Goal: Task Accomplishment & Management: Use online tool/utility

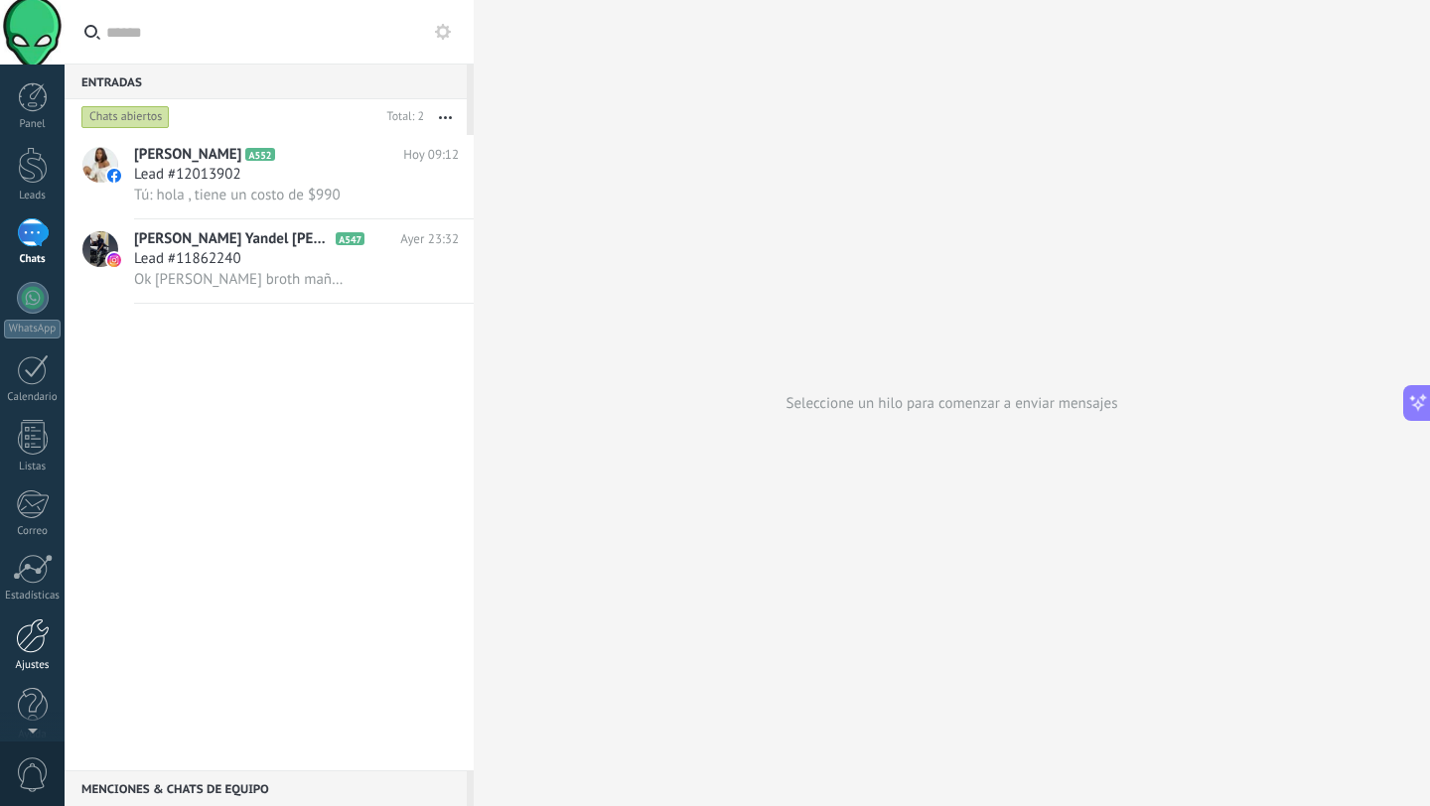
click at [41, 624] on div at bounding box center [33, 636] width 34 height 35
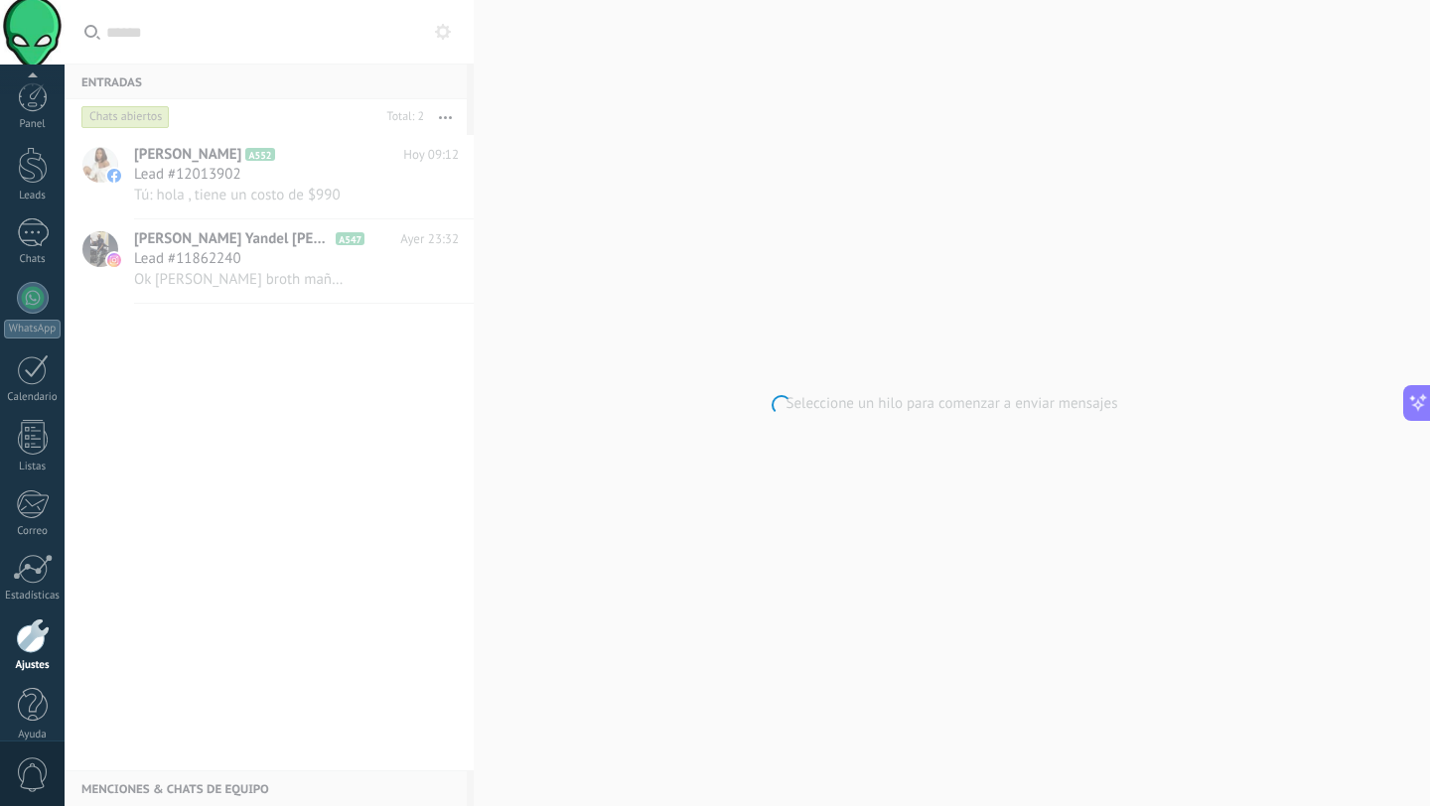
scroll to position [20, 0]
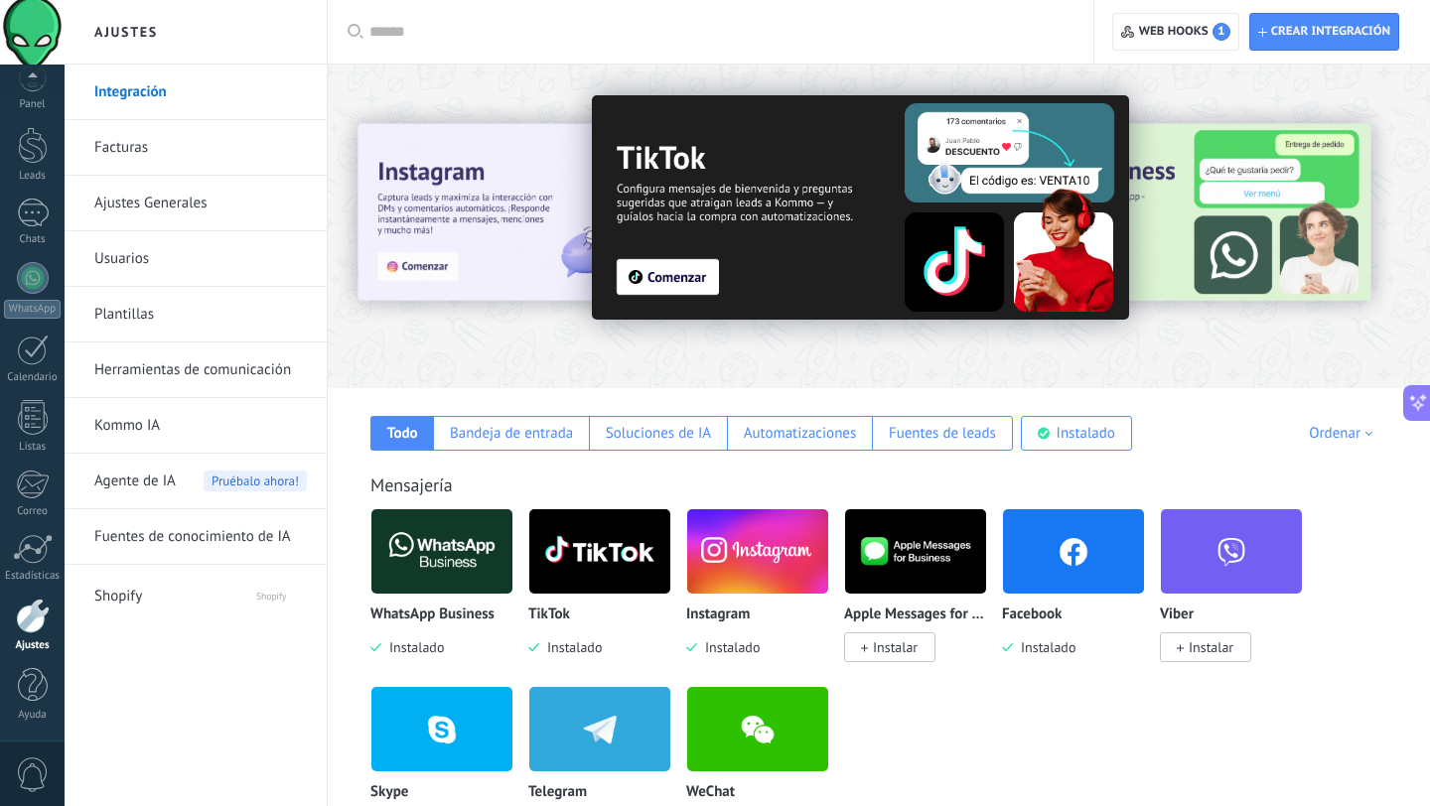
click at [439, 564] on img at bounding box center [441, 551] width 141 height 96
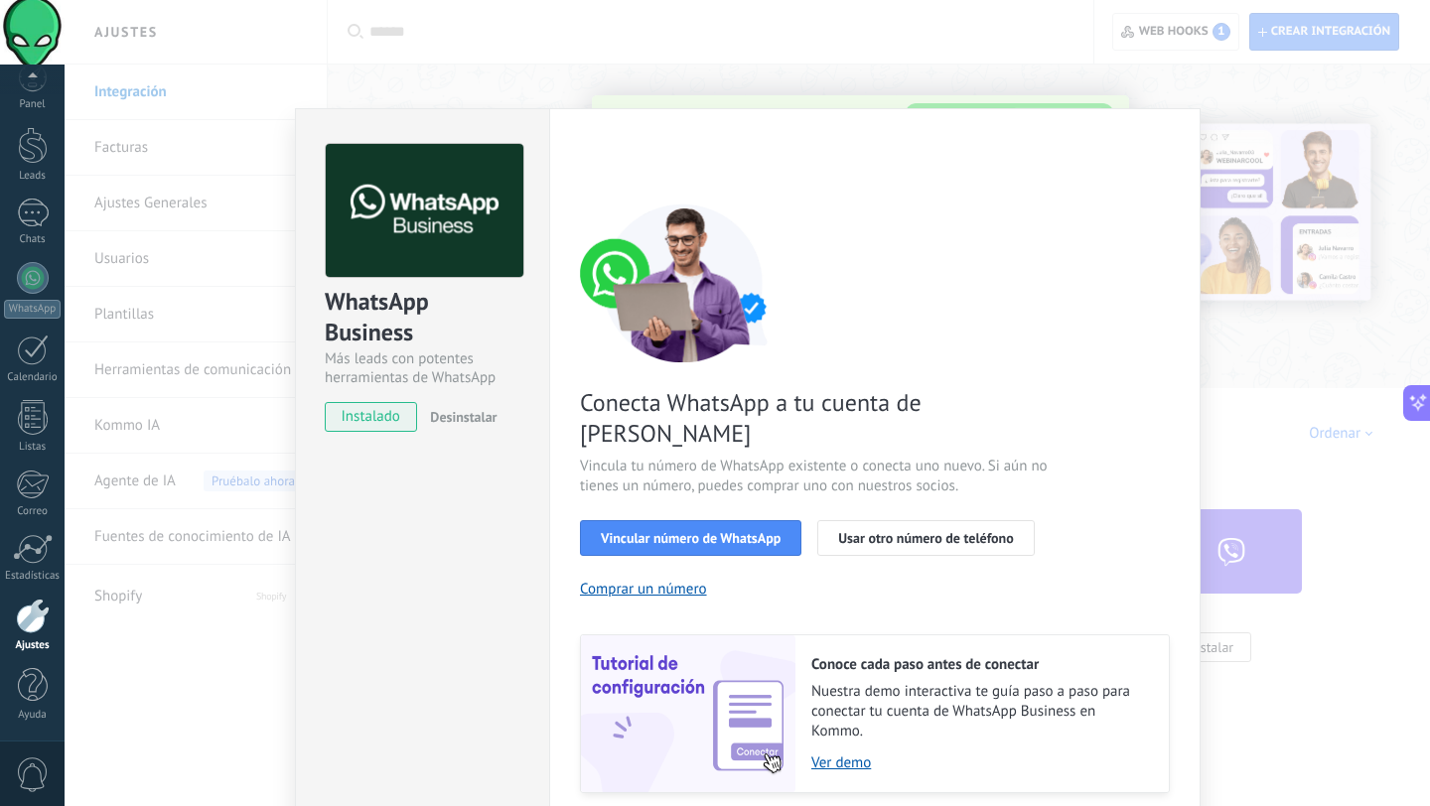
scroll to position [45, 0]
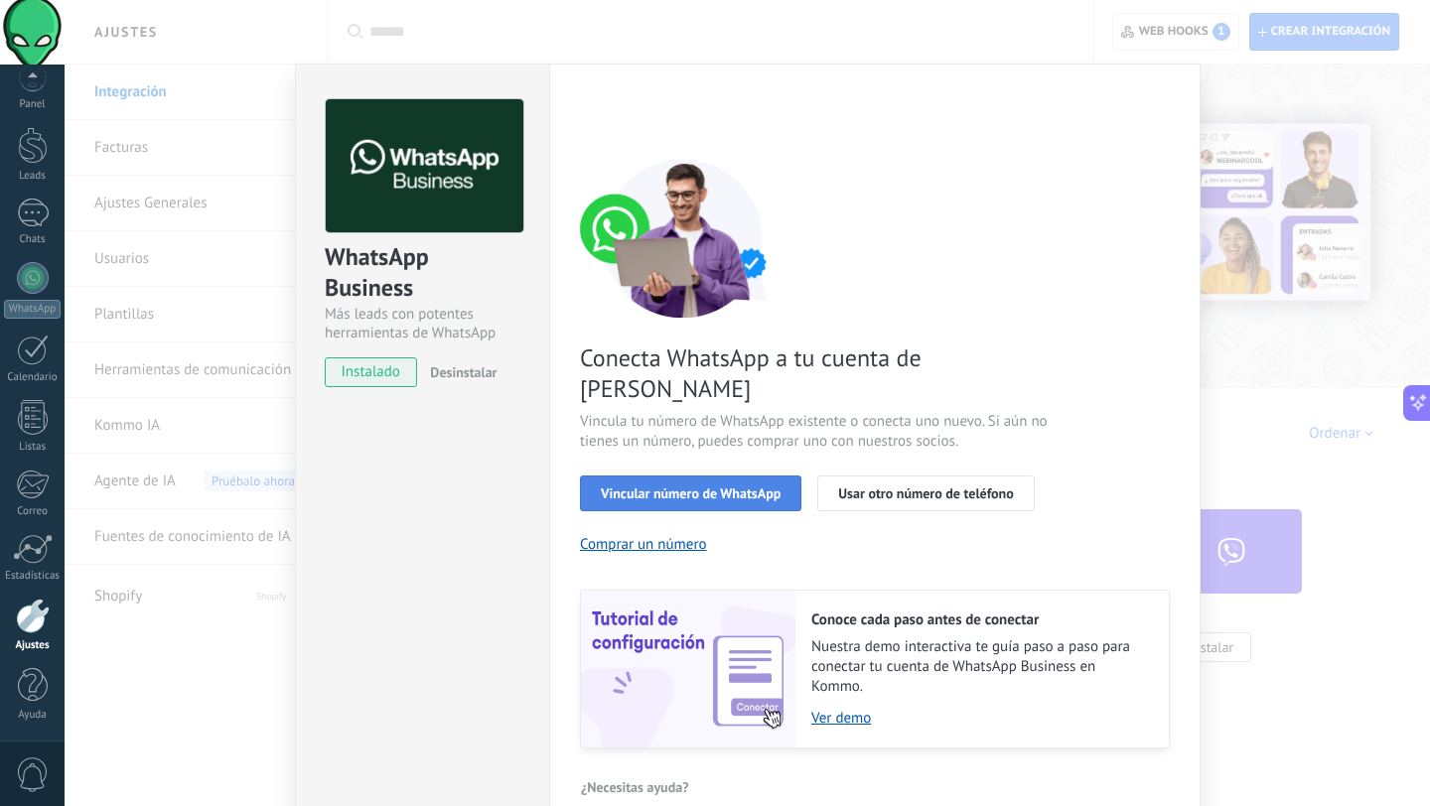
click at [743, 476] on button "Vincular número de WhatsApp" at bounding box center [690, 494] width 221 height 36
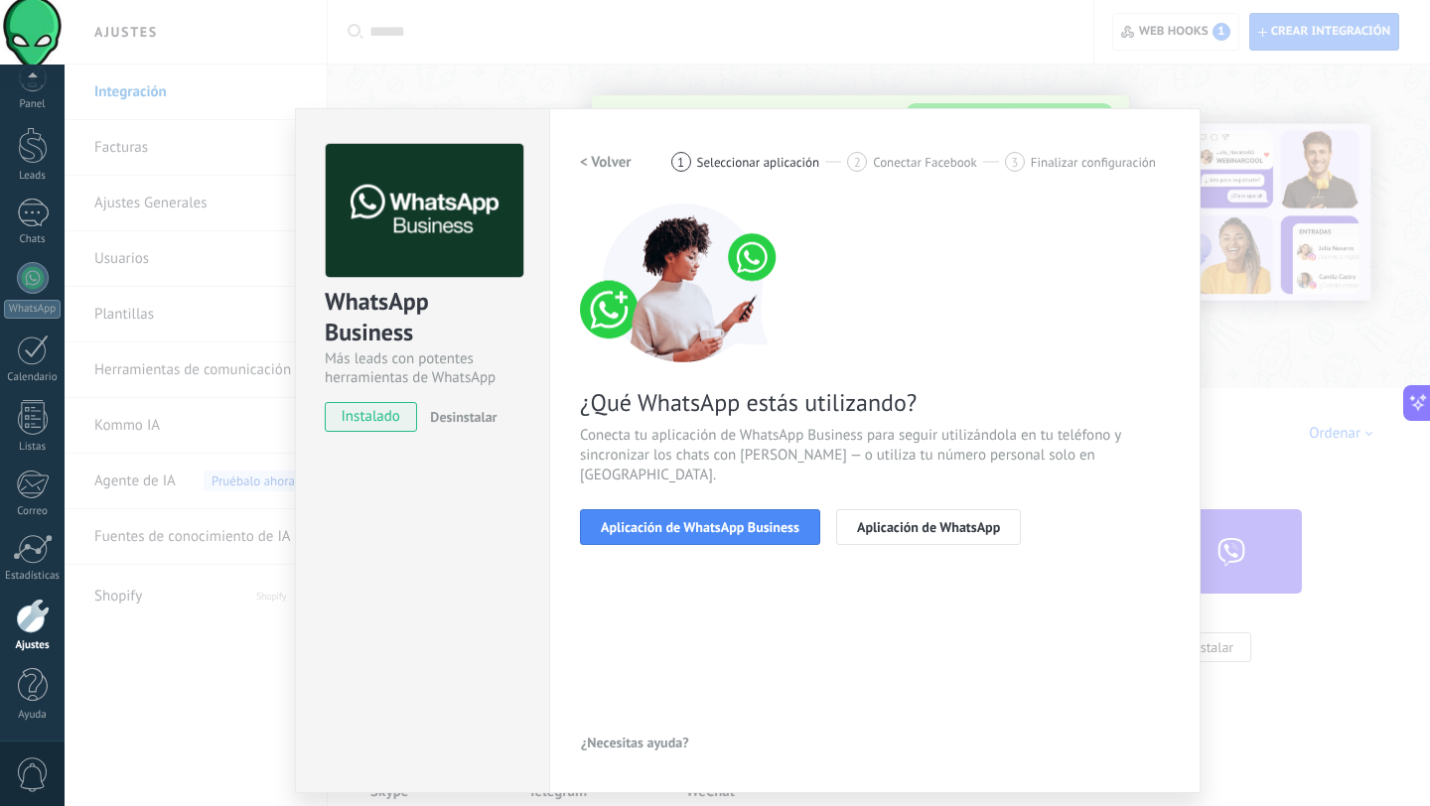
scroll to position [0, 0]
click at [705, 520] on span "Aplicación de WhatsApp Business" at bounding box center [700, 527] width 199 height 14
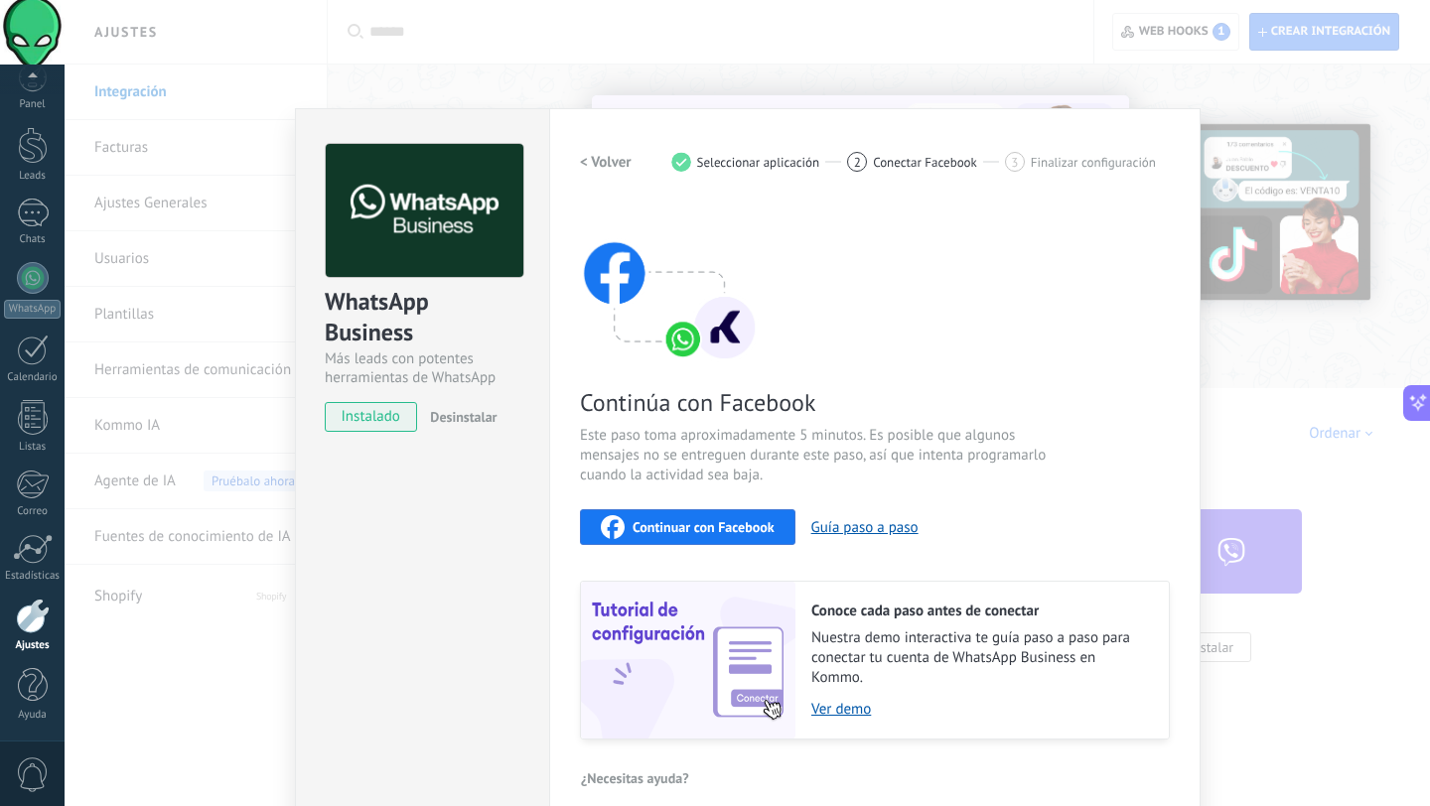
click at [683, 523] on span "Continuar con Facebook" at bounding box center [703, 527] width 142 height 14
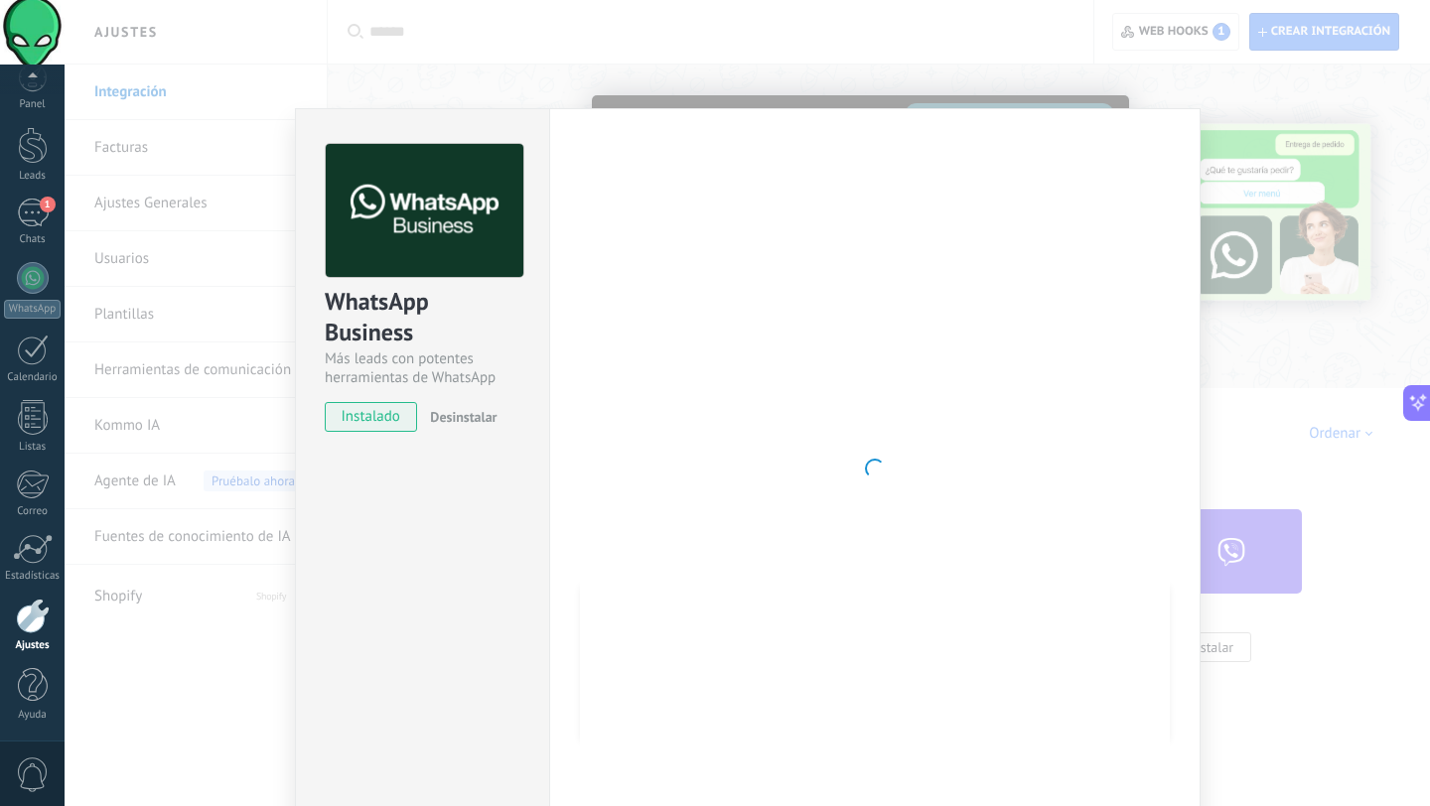
click at [232, 669] on div "WhatsApp Business Más leads con potentes herramientas de WhatsApp instalado Des…" at bounding box center [747, 403] width 1365 height 806
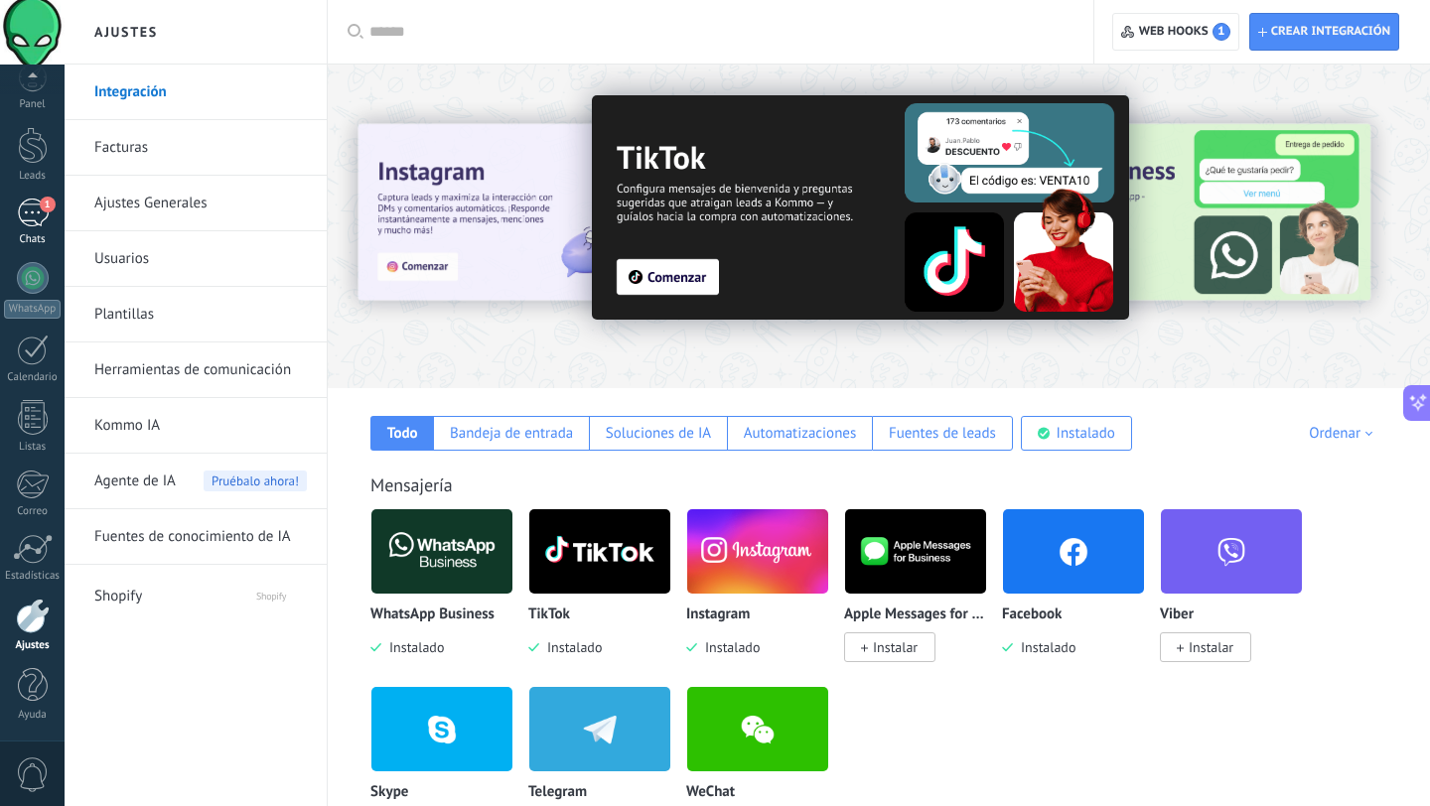
click at [34, 215] on div "1" at bounding box center [33, 213] width 32 height 29
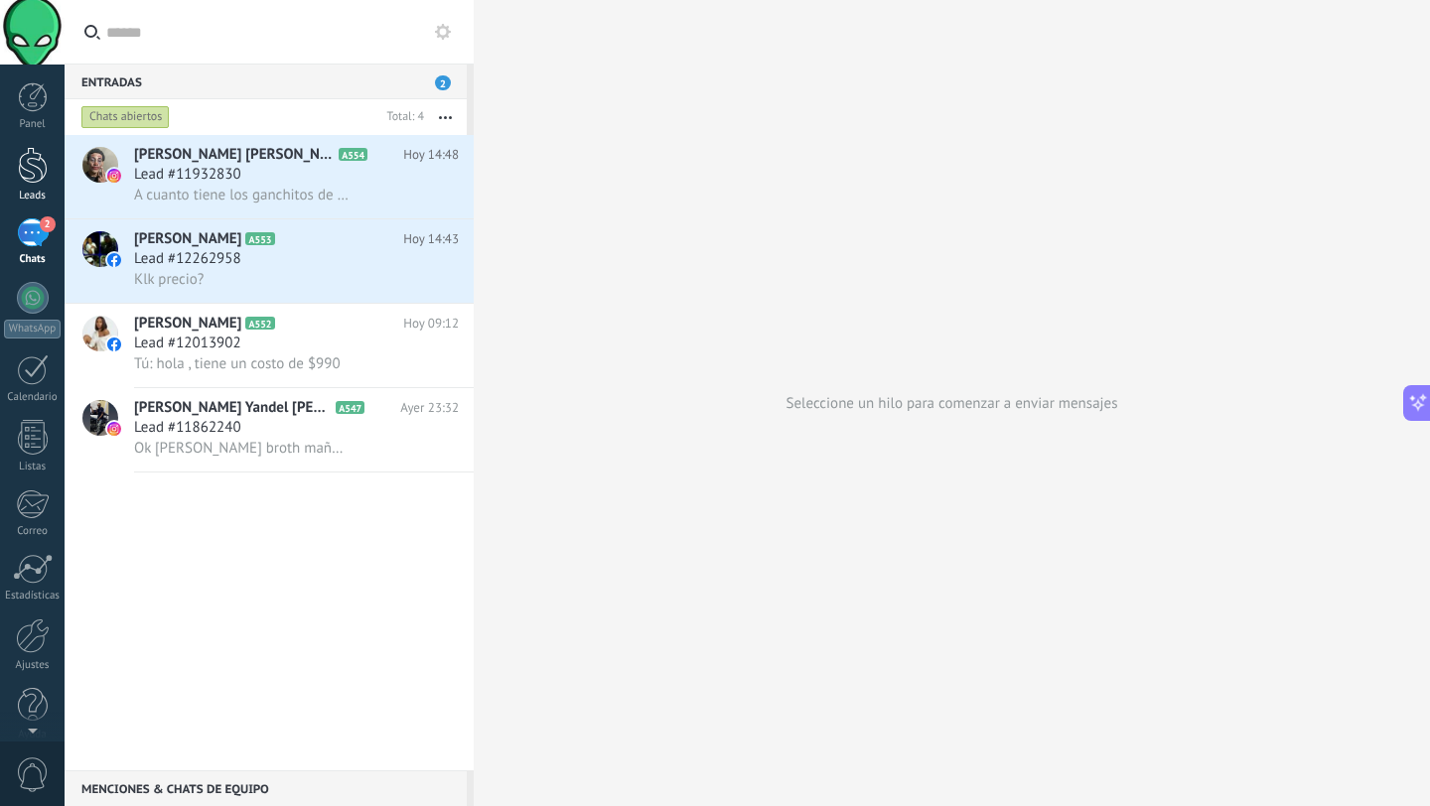
click at [25, 159] on div at bounding box center [33, 165] width 30 height 37
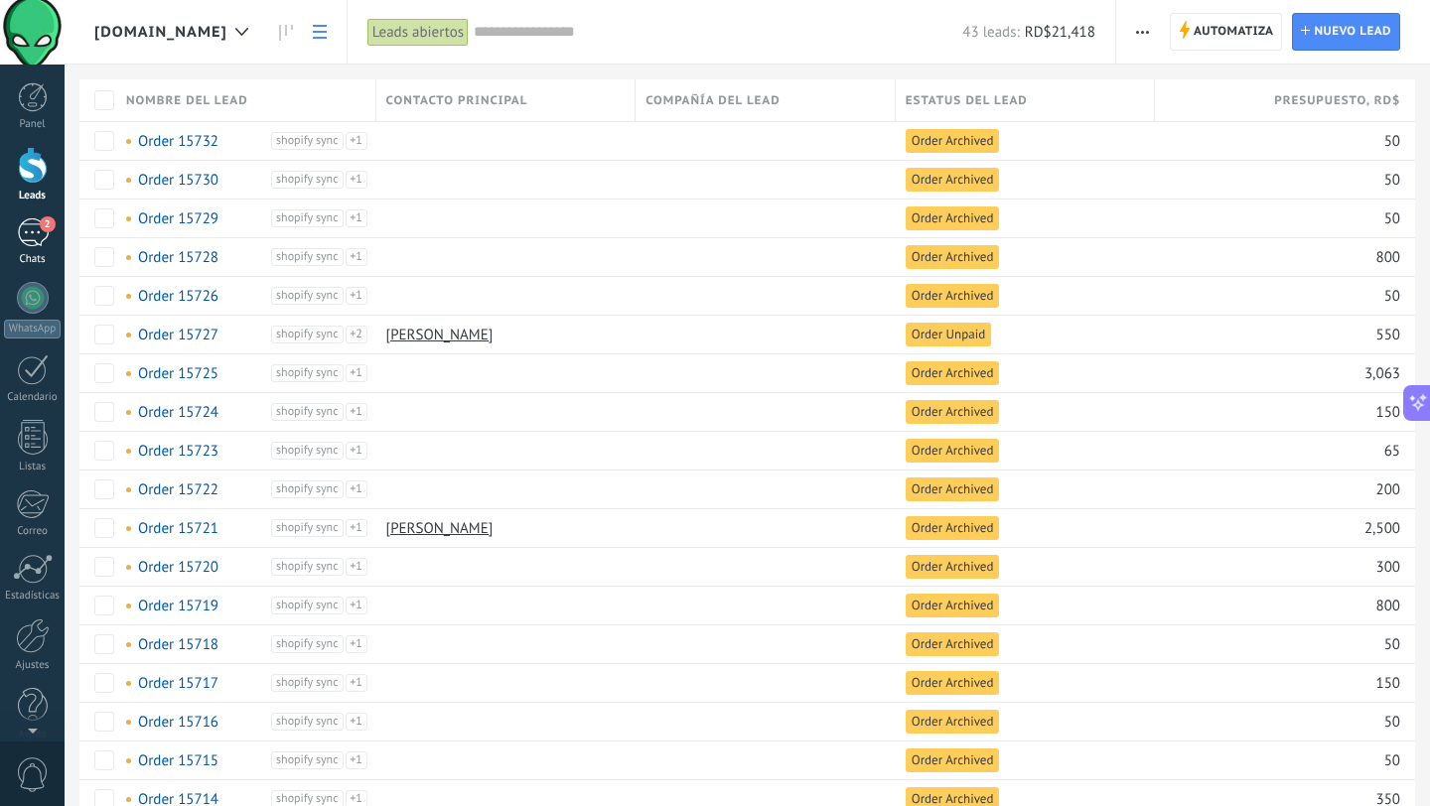
click at [34, 239] on div "2" at bounding box center [33, 232] width 32 height 29
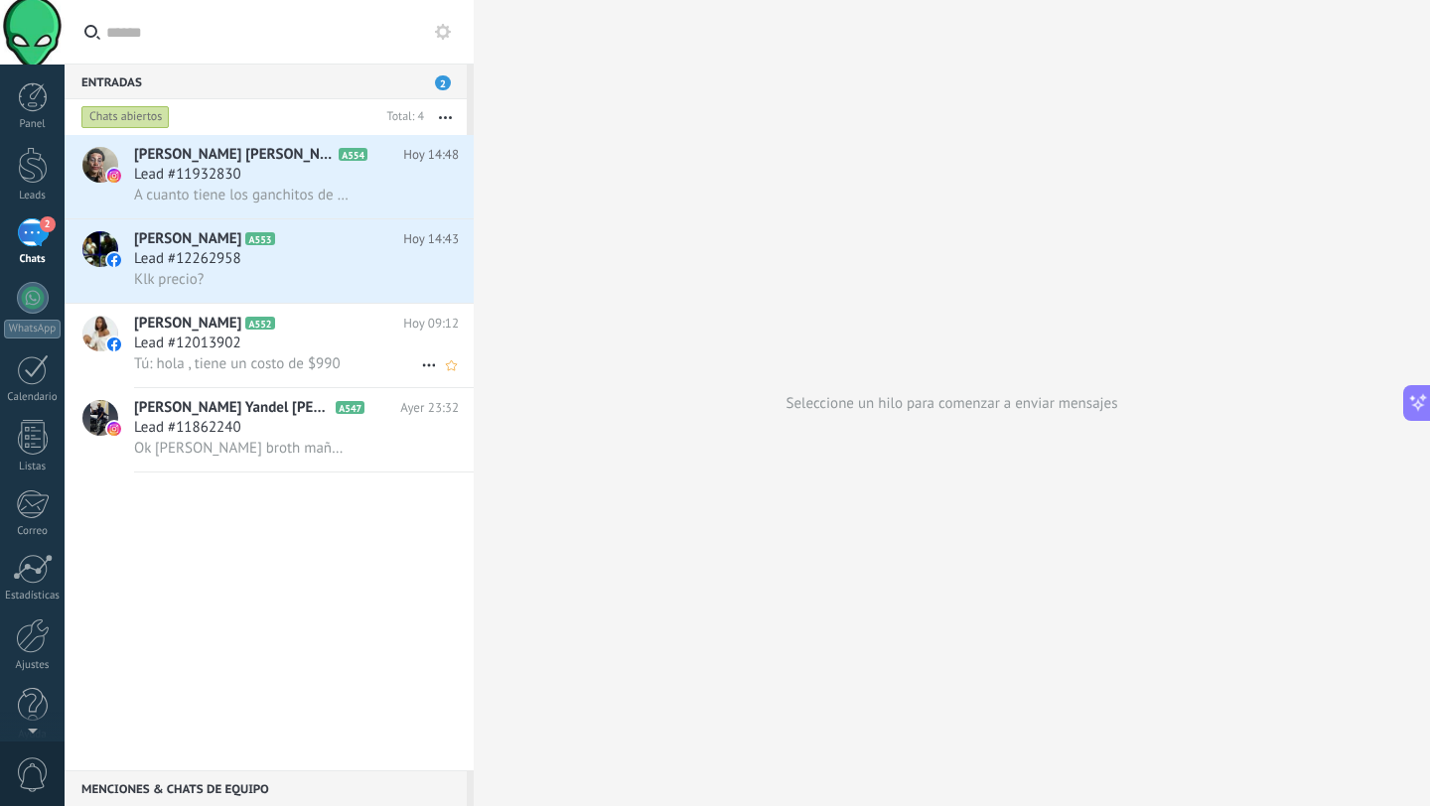
click at [424, 364] on icon at bounding box center [429, 365] width 24 height 24
click at [361, 347] on div at bounding box center [715, 403] width 1430 height 806
click at [354, 346] on div "Lead #12013902" at bounding box center [296, 344] width 325 height 20
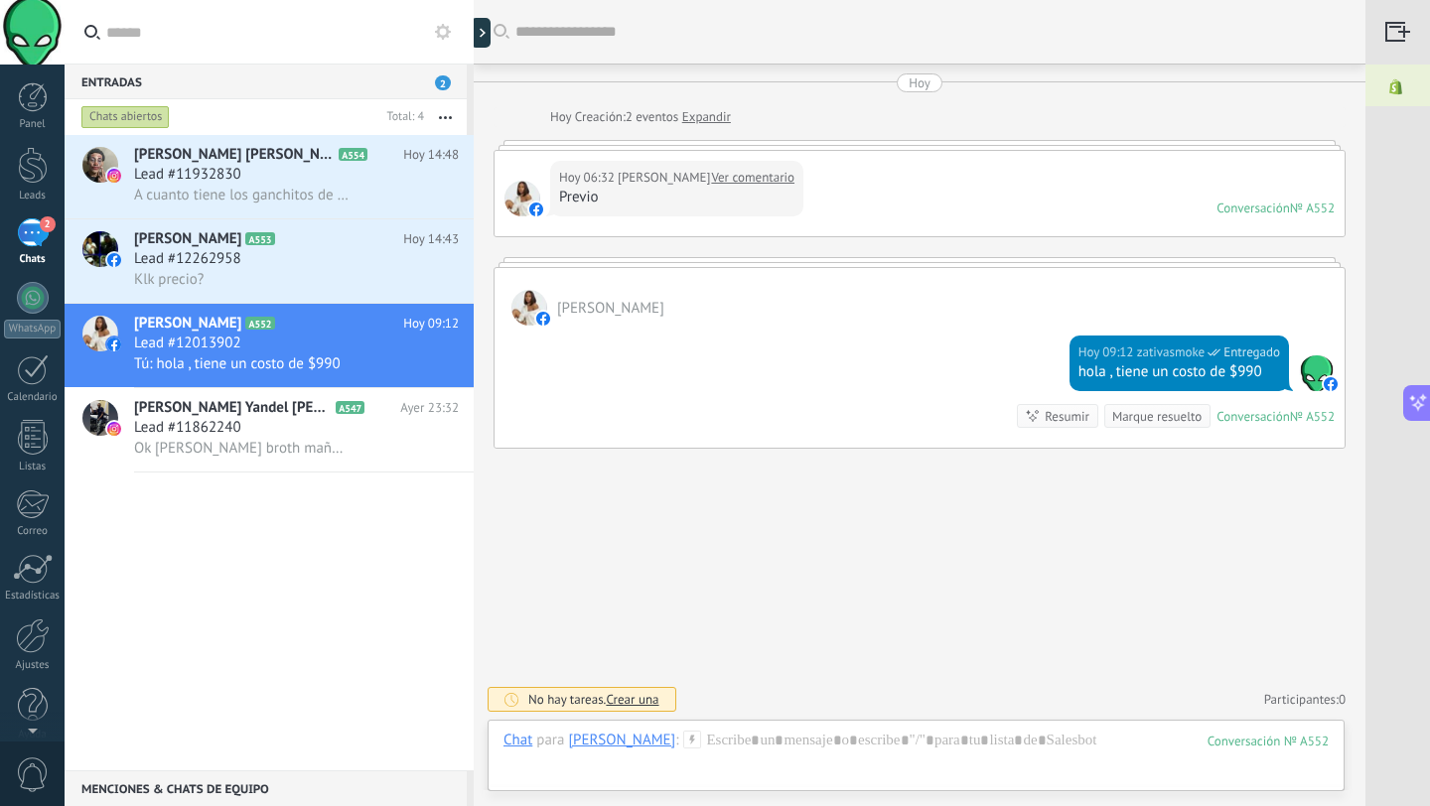
click at [1393, 34] on div at bounding box center [1397, 32] width 65 height 65
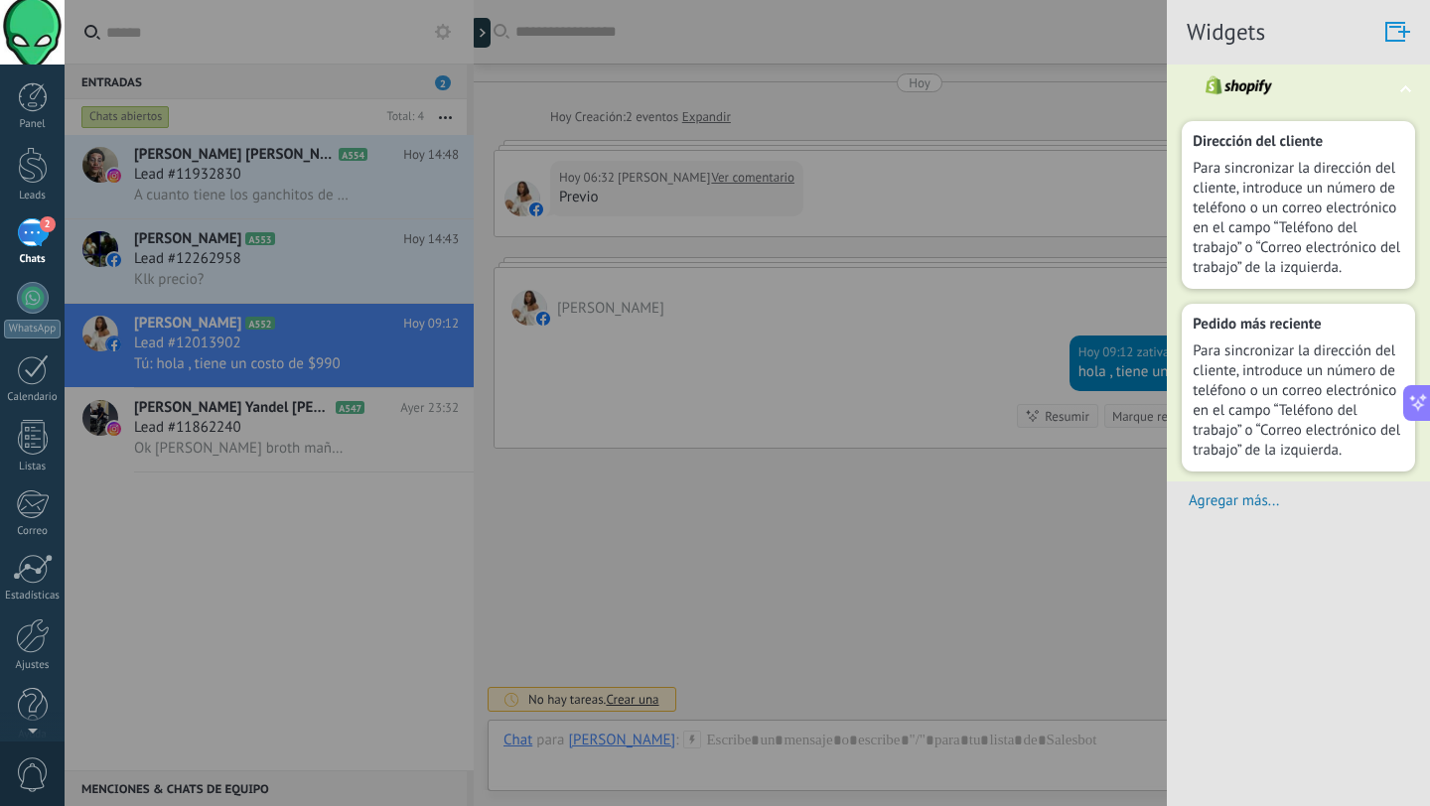
click at [655, 267] on div at bounding box center [715, 403] width 1430 height 806
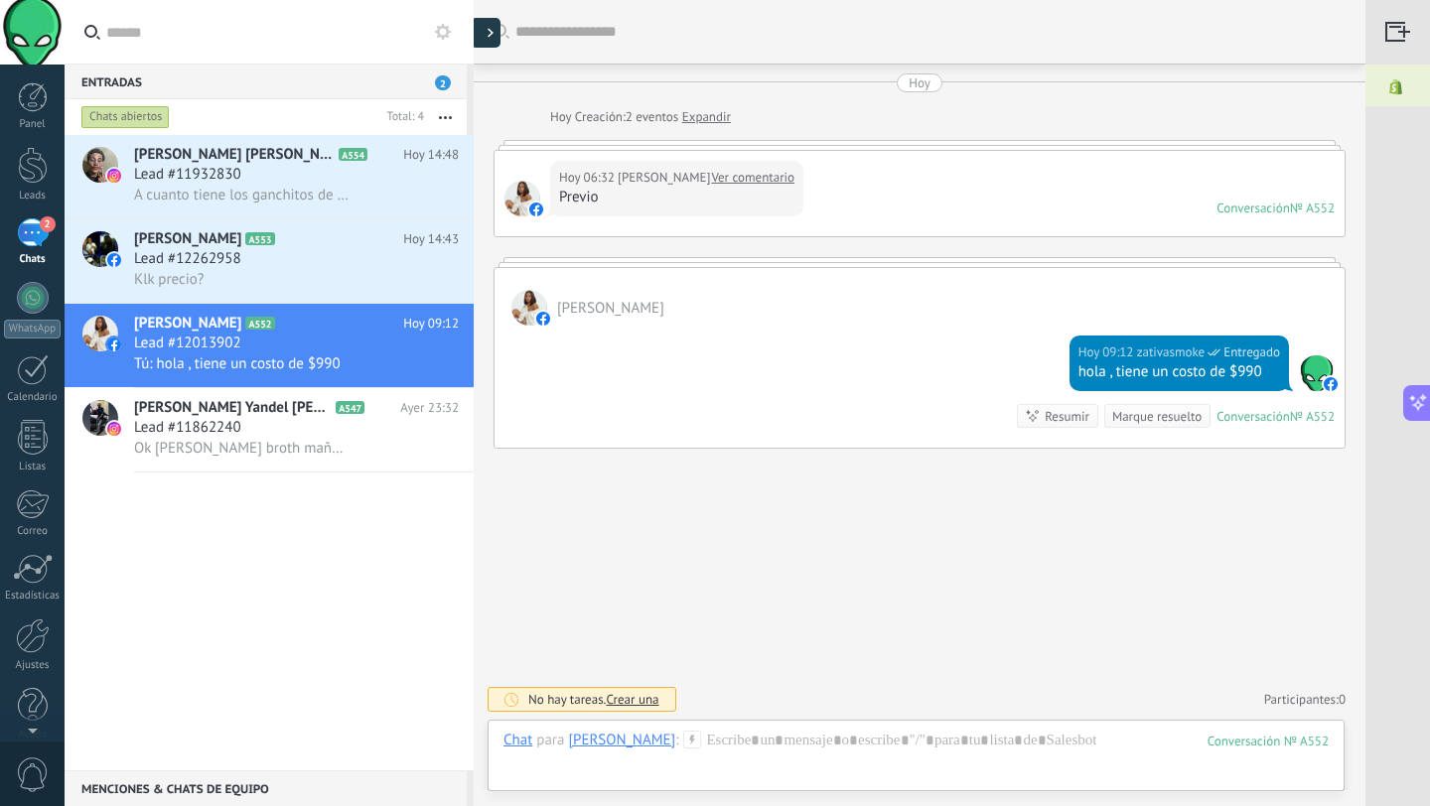
click at [488, 39] on div at bounding box center [486, 33] width 30 height 30
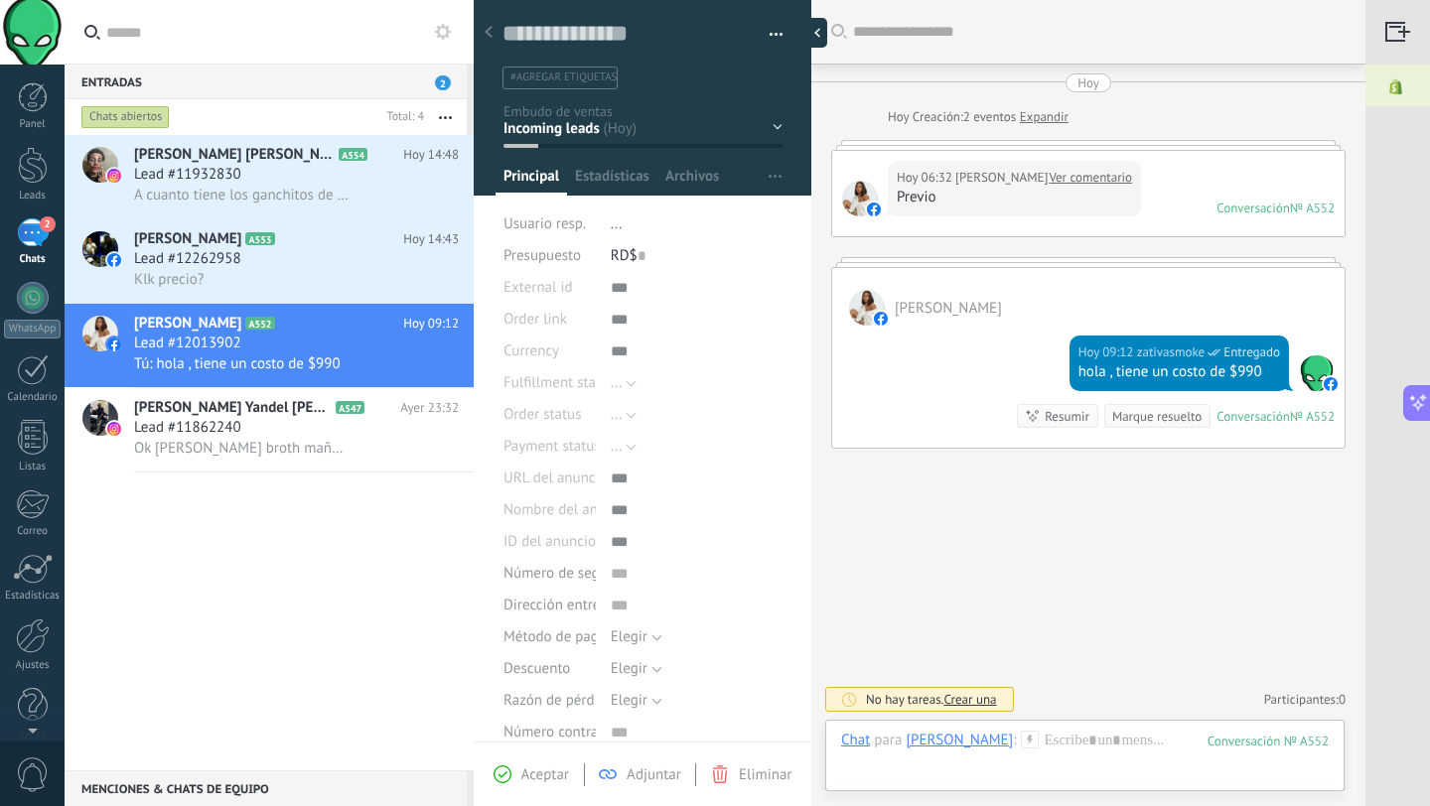
scroll to position [30, 0]
click at [1078, 374] on div "hola , tiene un costo de $990" at bounding box center [1179, 372] width 202 height 20
click at [811, 41] on div at bounding box center [812, 33] width 30 height 30
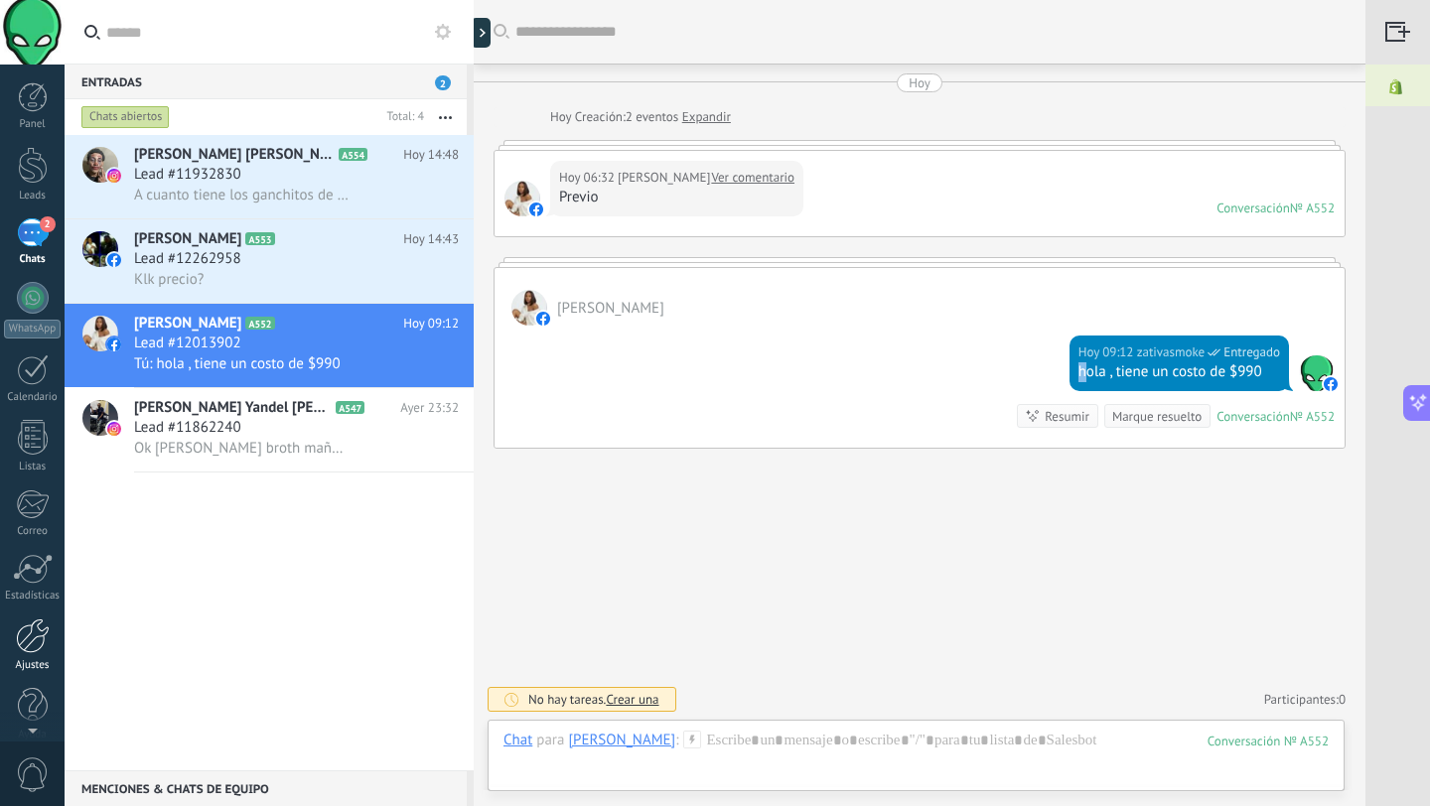
click at [30, 637] on div at bounding box center [33, 636] width 34 height 35
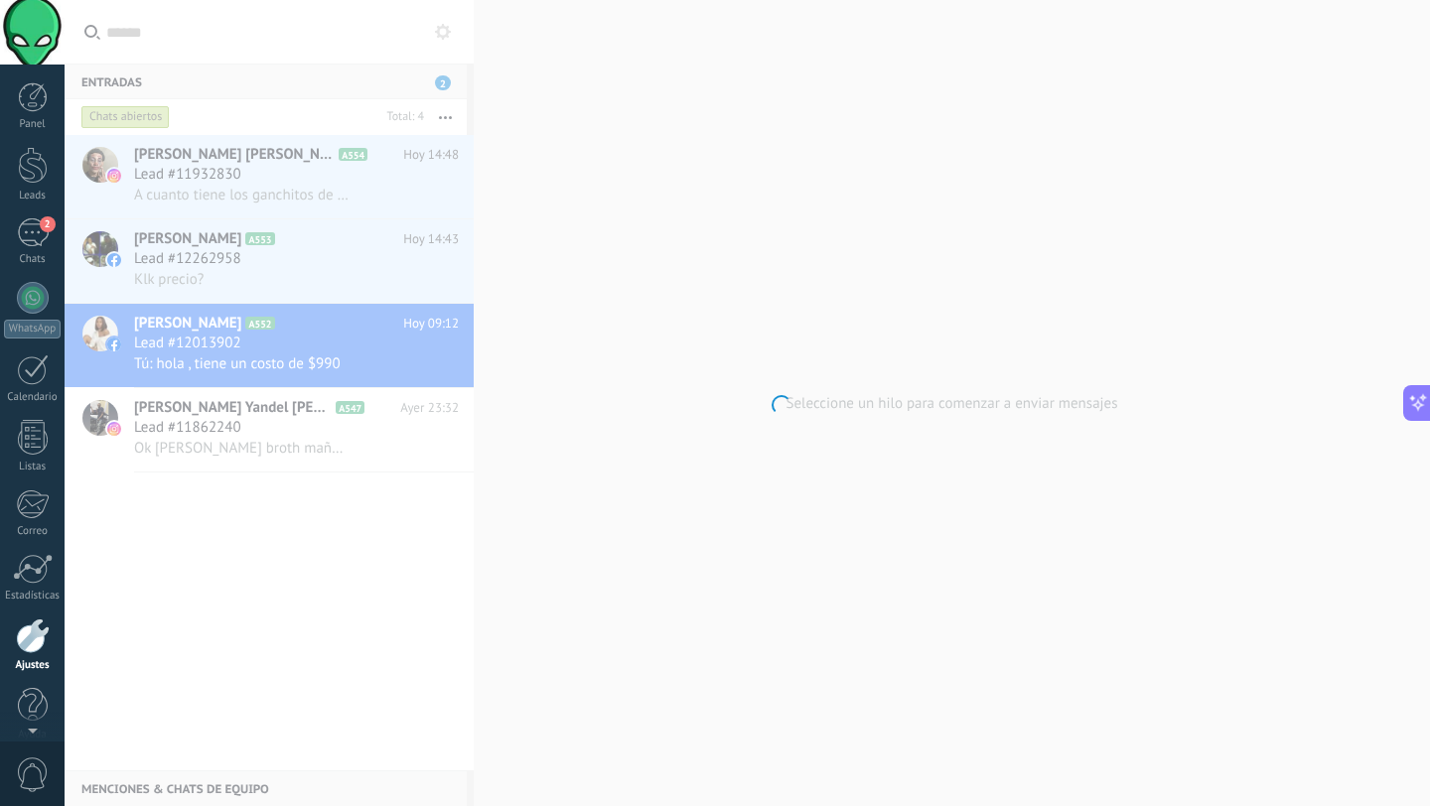
scroll to position [20, 0]
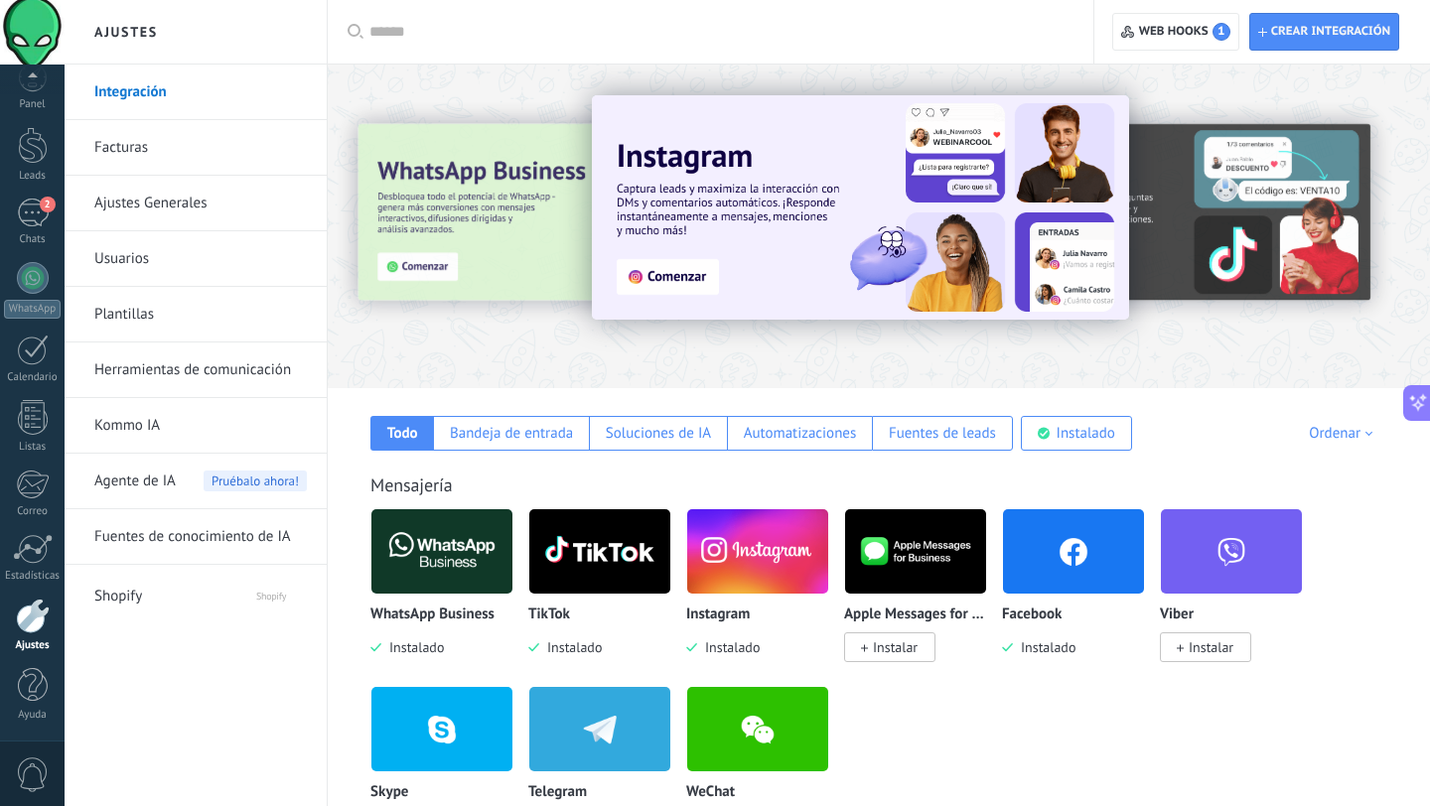
click at [448, 552] on img at bounding box center [441, 551] width 141 height 96
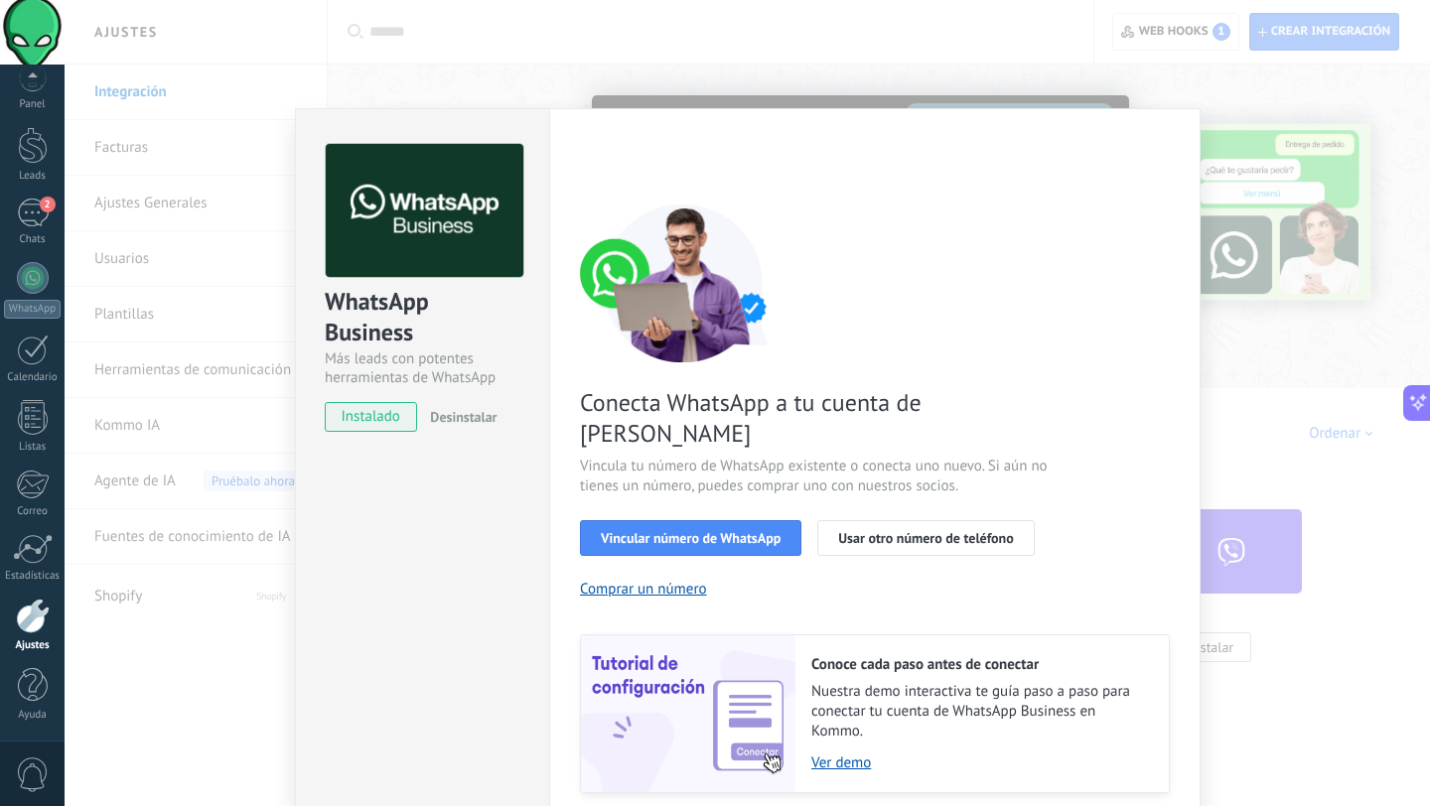
scroll to position [45, 0]
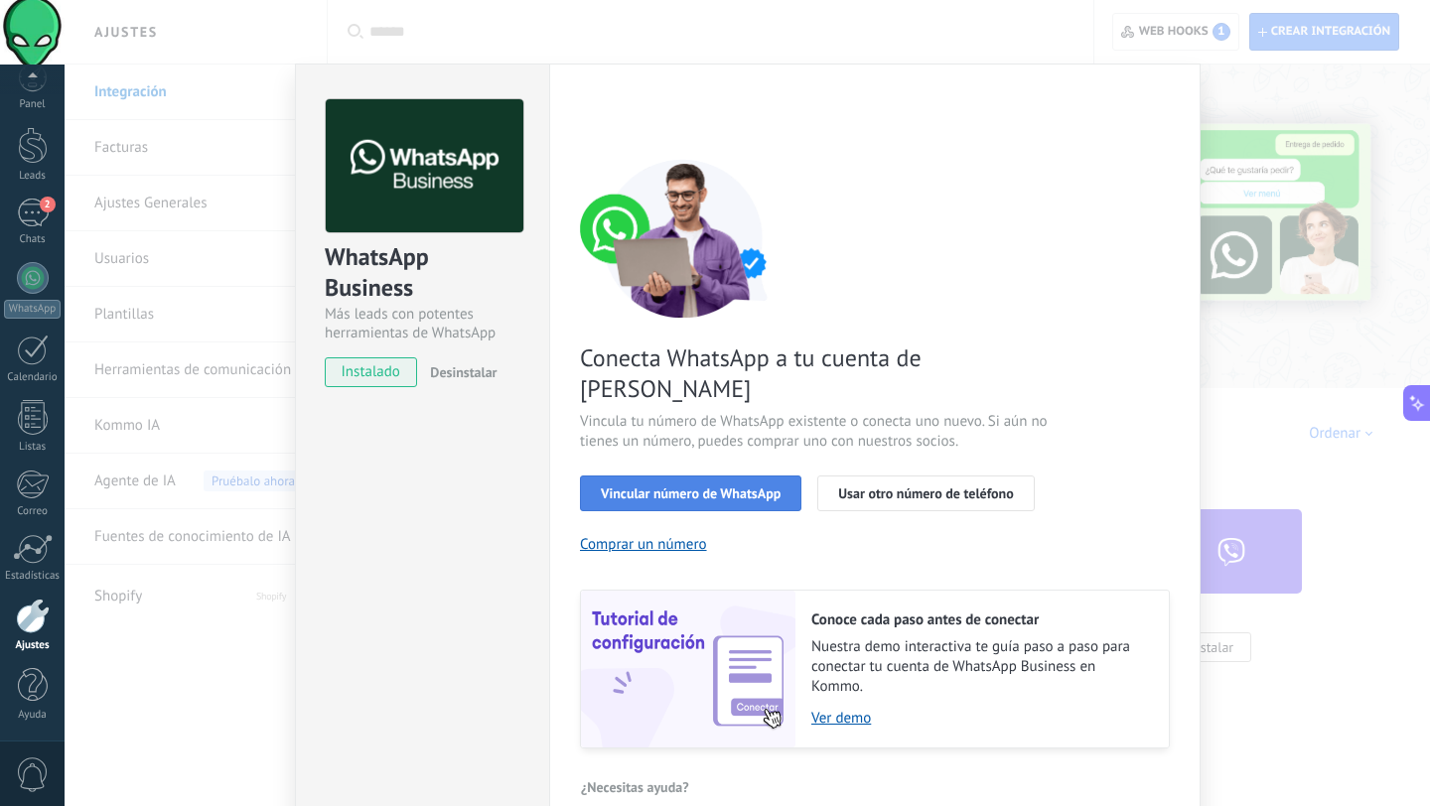
click at [673, 487] on span "Vincular número de WhatsApp" at bounding box center [691, 494] width 180 height 14
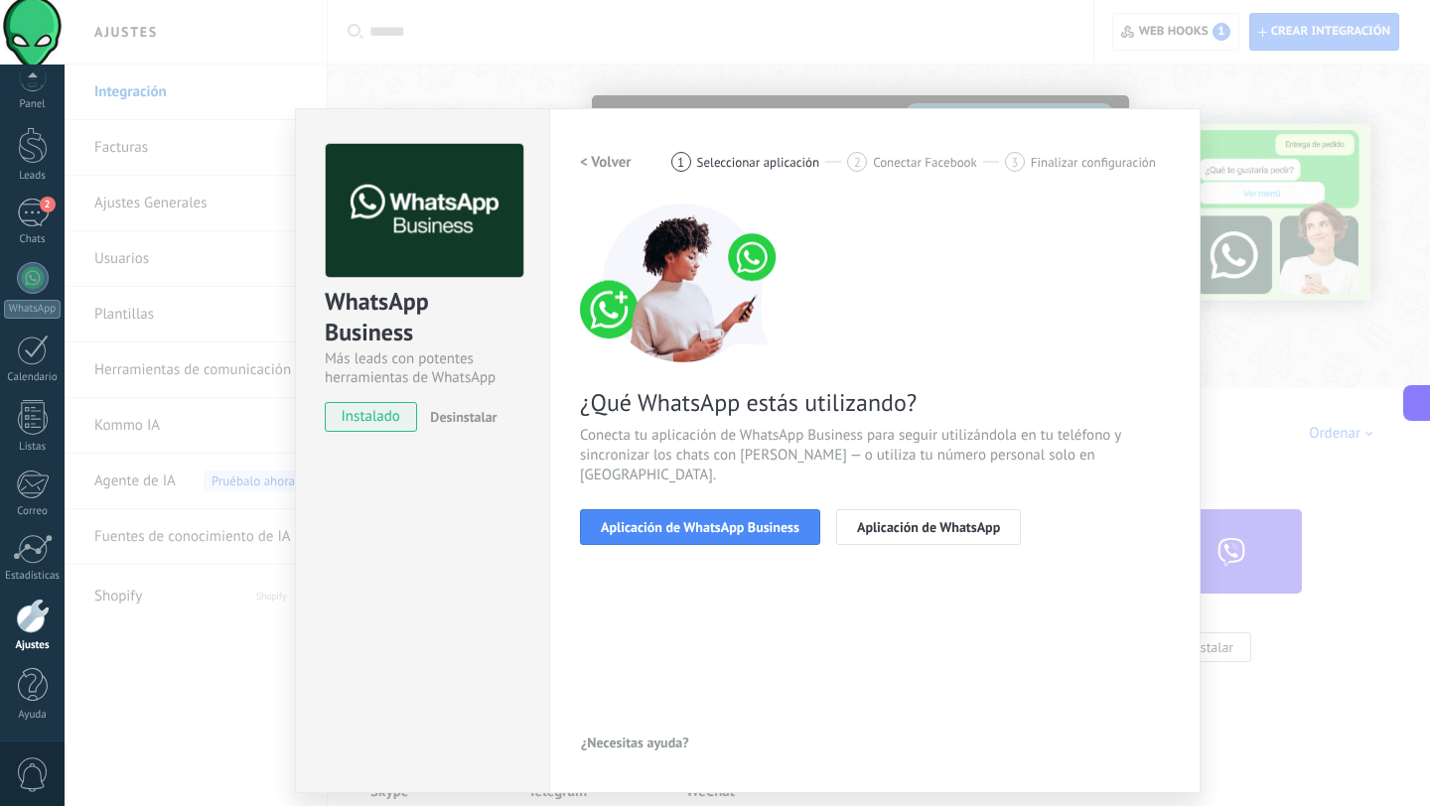
scroll to position [0, 0]
click at [690, 520] on span "Aplicación de WhatsApp Business" at bounding box center [700, 527] width 199 height 14
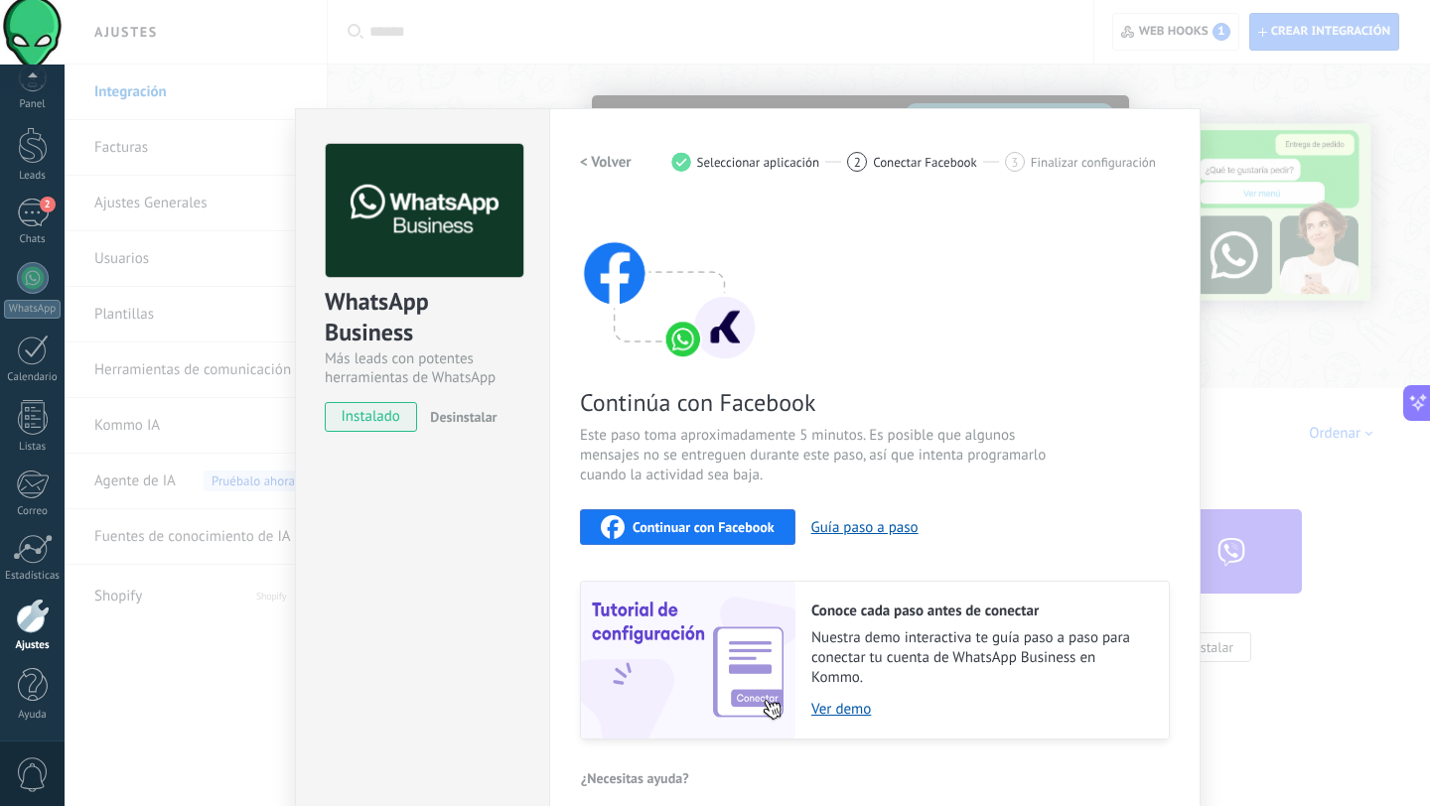
click at [712, 522] on span "Continuar con Facebook" at bounding box center [703, 527] width 142 height 14
